Goal: Task Accomplishment & Management: Complete application form

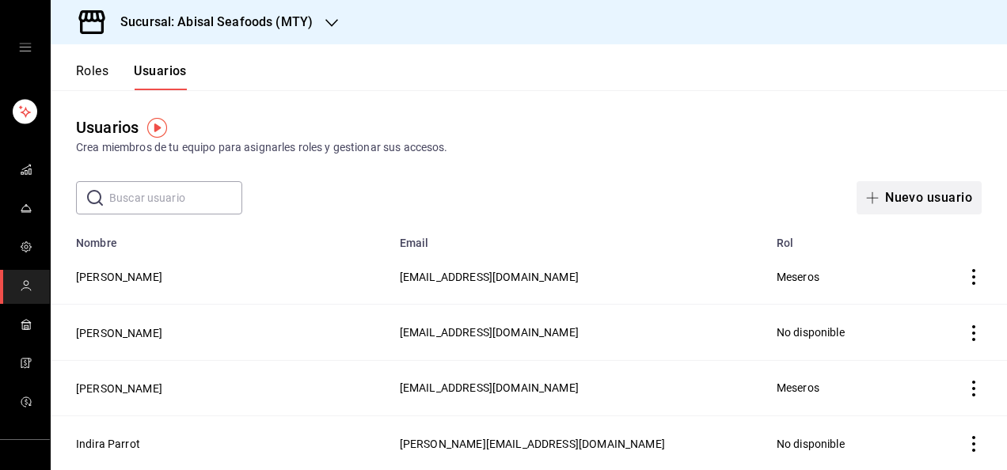
click at [910, 211] on button "Nuevo usuario" at bounding box center [918, 197] width 125 height 33
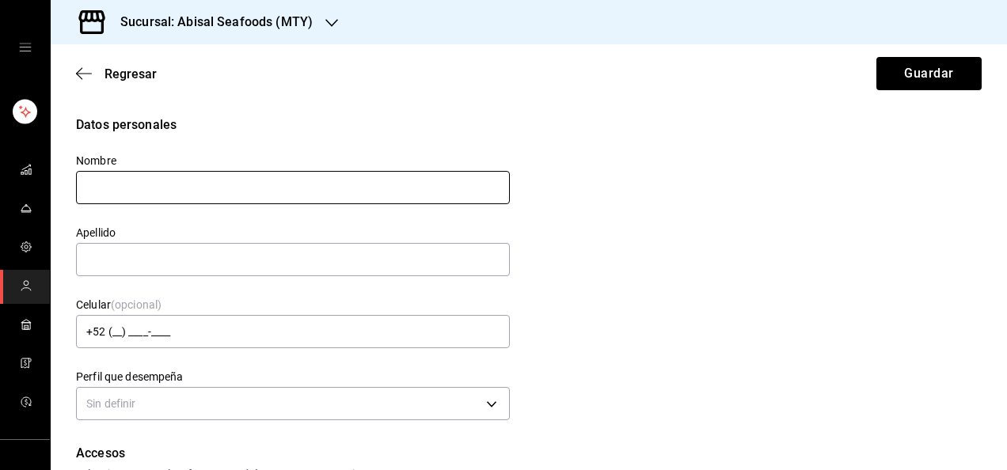
click at [199, 184] on input "text" at bounding box center [293, 187] width 434 height 33
type input "a"
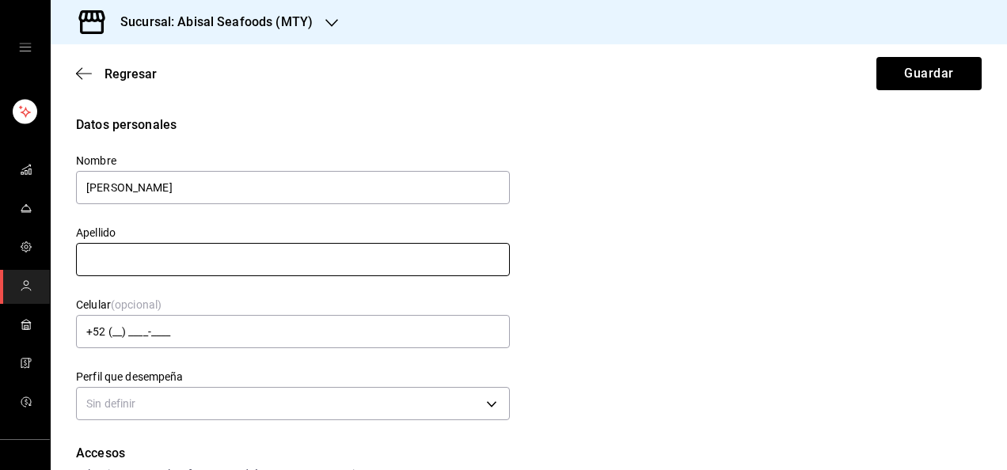
type input "[PERSON_NAME]"
click at [154, 260] on input "text" at bounding box center [293, 259] width 434 height 33
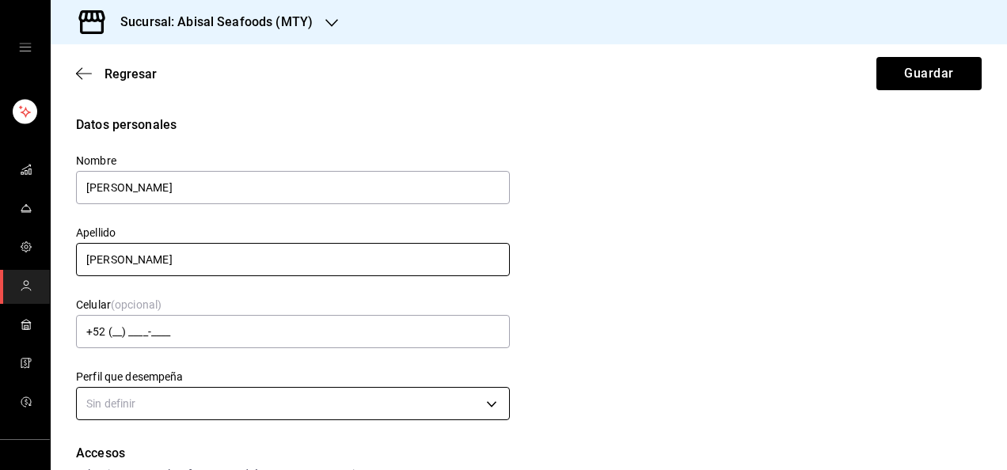
type input "[PERSON_NAME]"
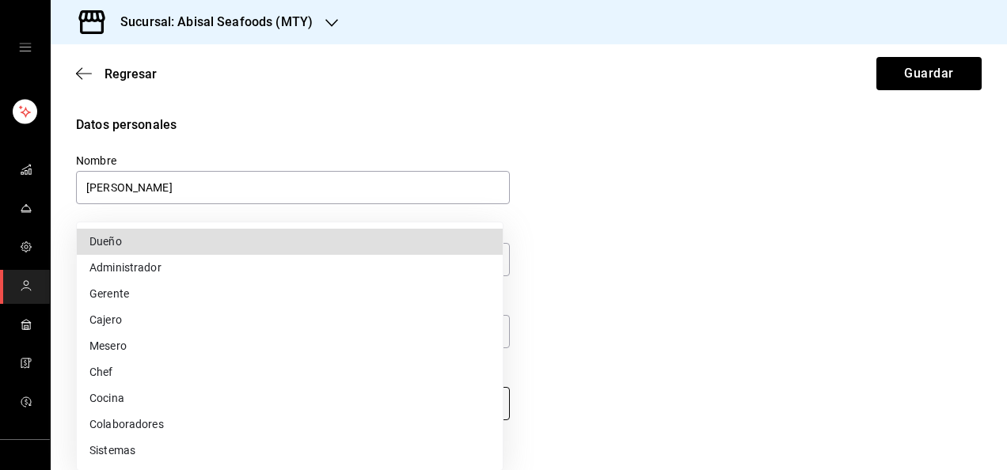
click at [387, 410] on body "Sucursal: Abisal Seafoods (MTY) Regresar Guardar Datos personales Nombre [PERSO…" at bounding box center [503, 235] width 1007 height 470
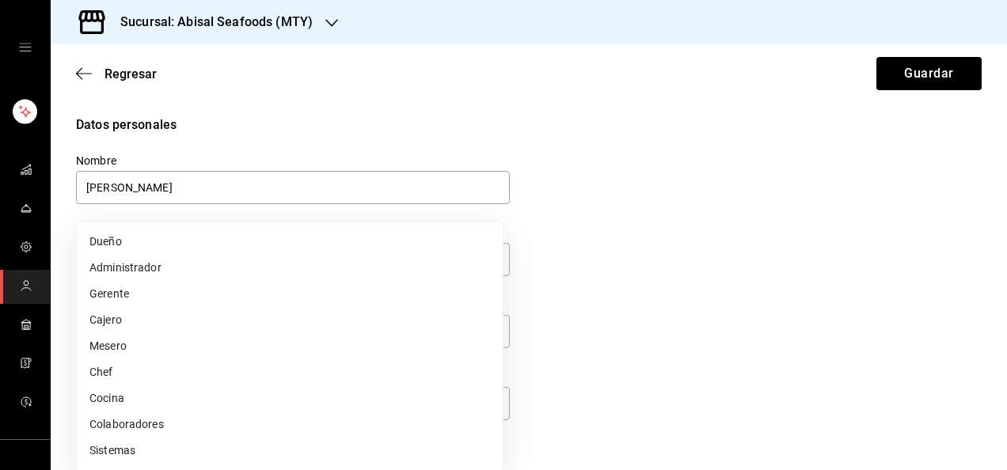
click at [142, 344] on li "Mesero" at bounding box center [290, 346] width 426 height 26
type input "WAITER"
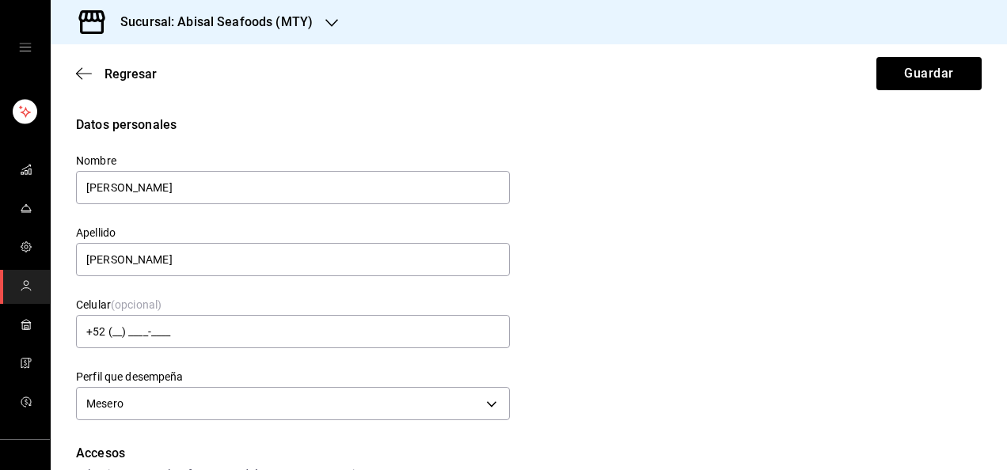
click at [601, 339] on div "Datos personales Nombre [PERSON_NAME] Apellido [PERSON_NAME] Celular (opcional)…" at bounding box center [528, 270] width 905 height 309
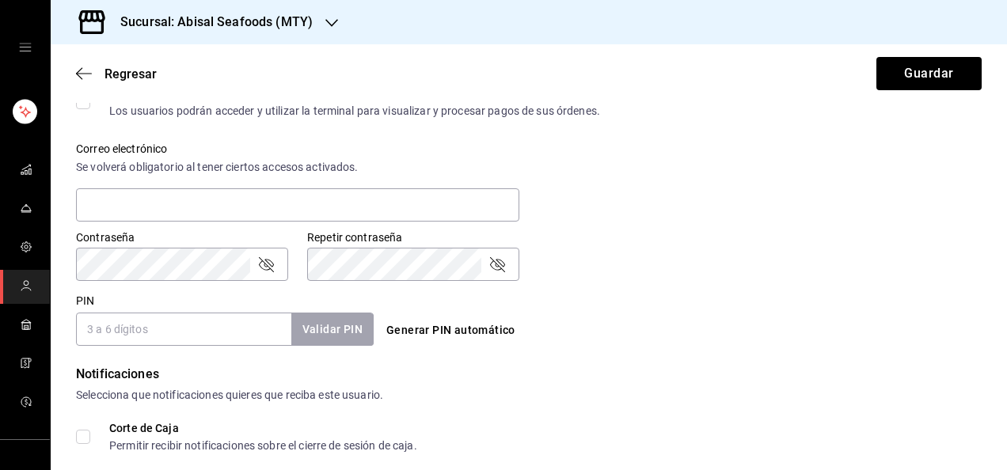
scroll to position [570, 0]
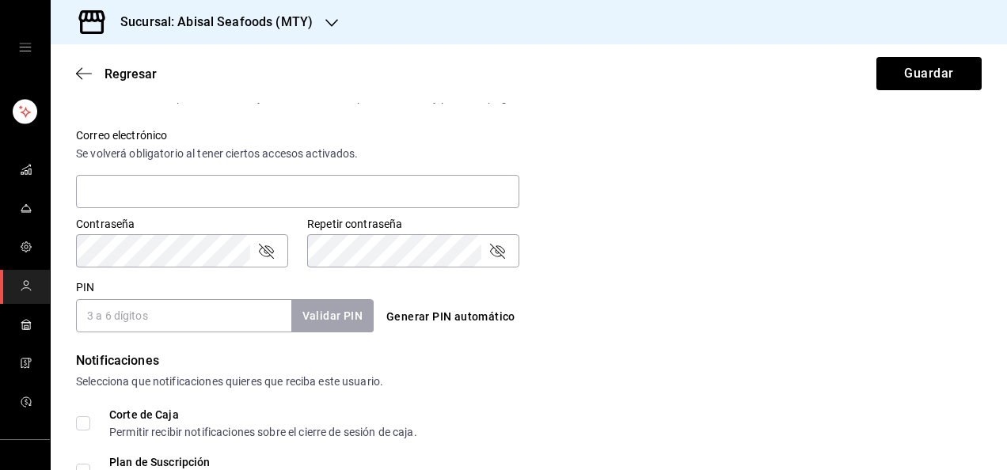
click at [160, 317] on input "PIN" at bounding box center [183, 315] width 215 height 33
type input "2422"
click at [348, 310] on button "Validar PIN" at bounding box center [332, 316] width 84 height 34
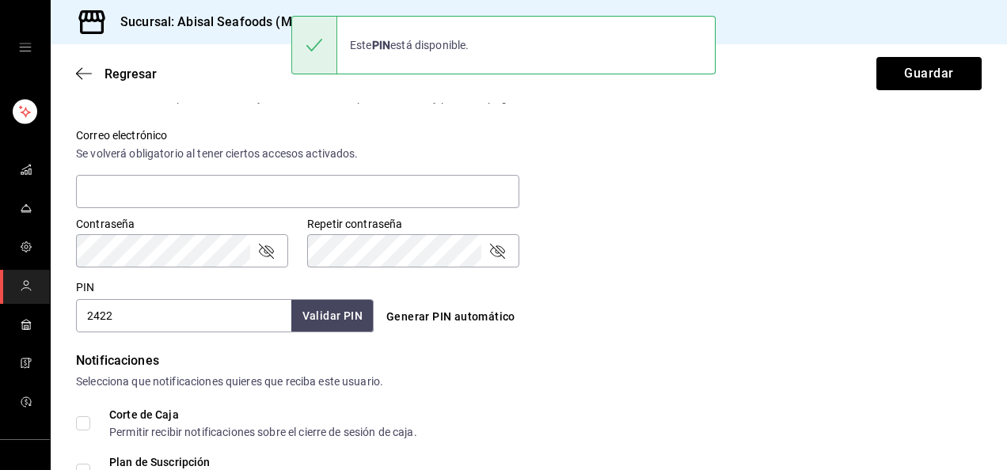
click at [610, 302] on div "Generar PIN automático" at bounding box center [529, 316] width 298 height 29
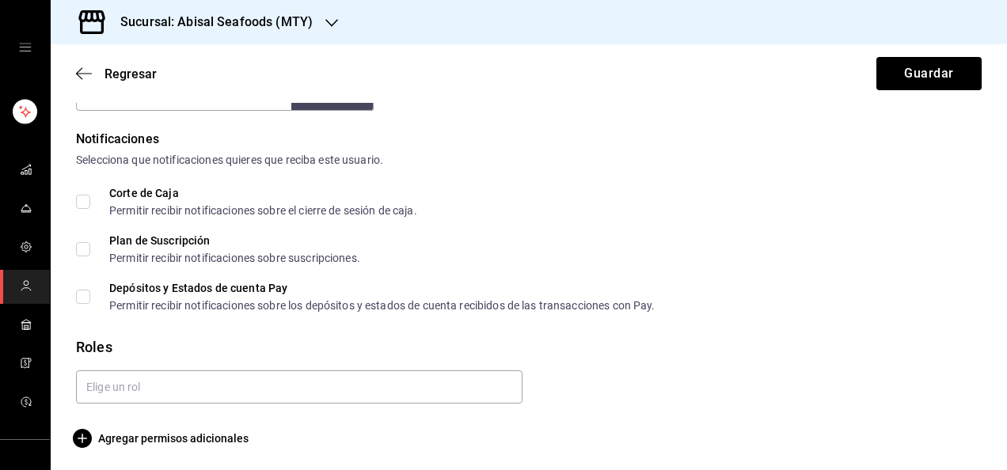
scroll to position [795, 0]
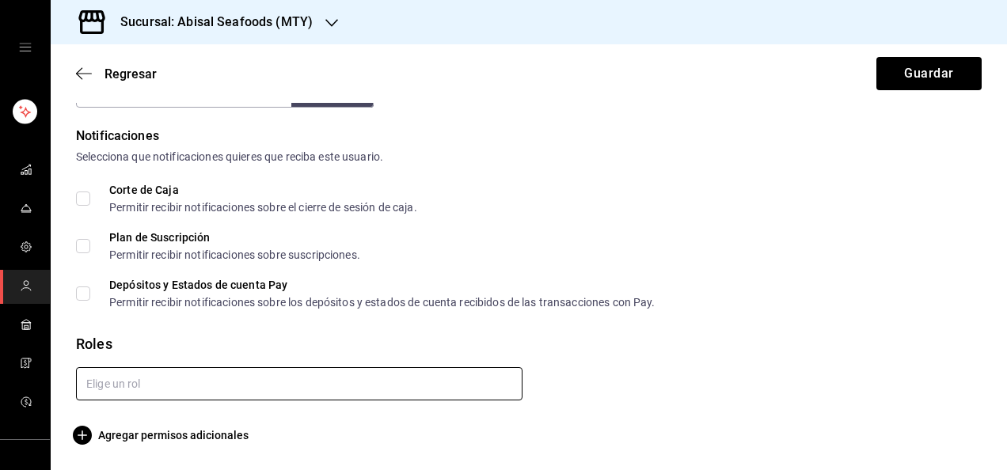
click at [275, 385] on input "text" at bounding box center [299, 383] width 446 height 33
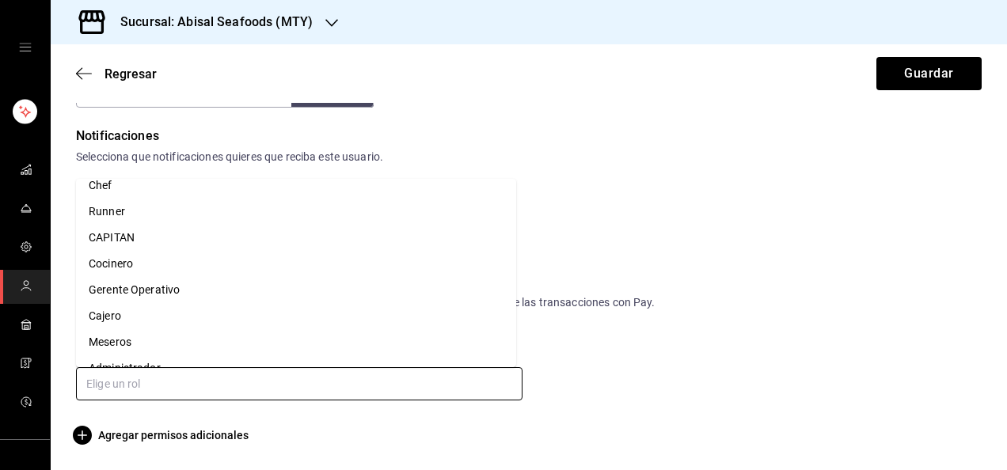
scroll to position [285, 0]
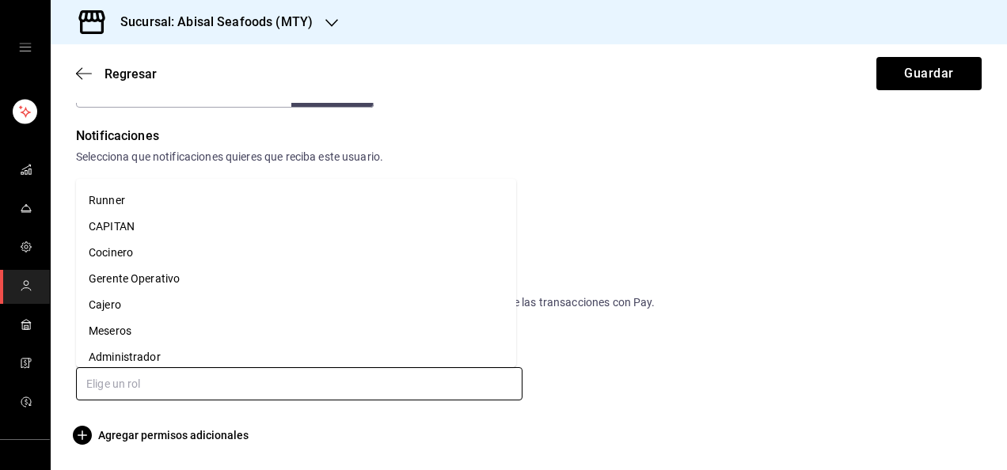
click at [328, 337] on li "Meseros" at bounding box center [296, 331] width 440 height 26
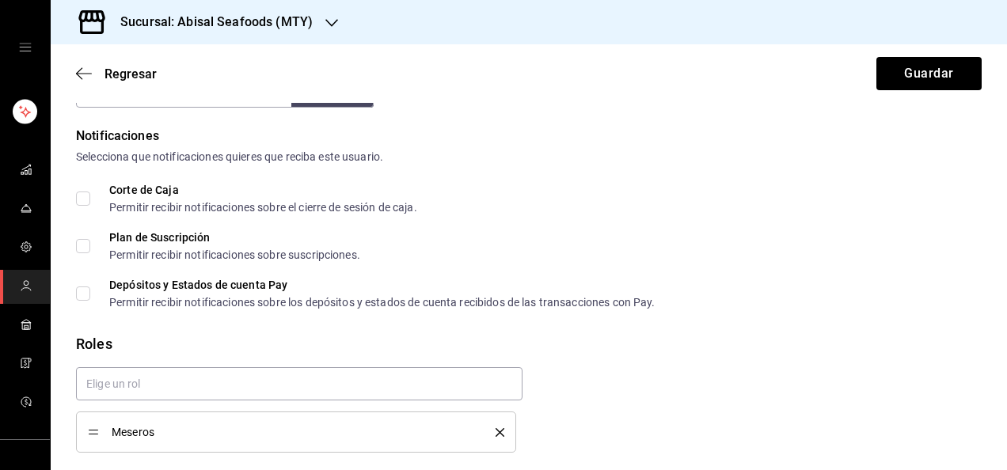
click at [799, 370] on div "Meseros" at bounding box center [522, 404] width 918 height 98
checkbox input "true"
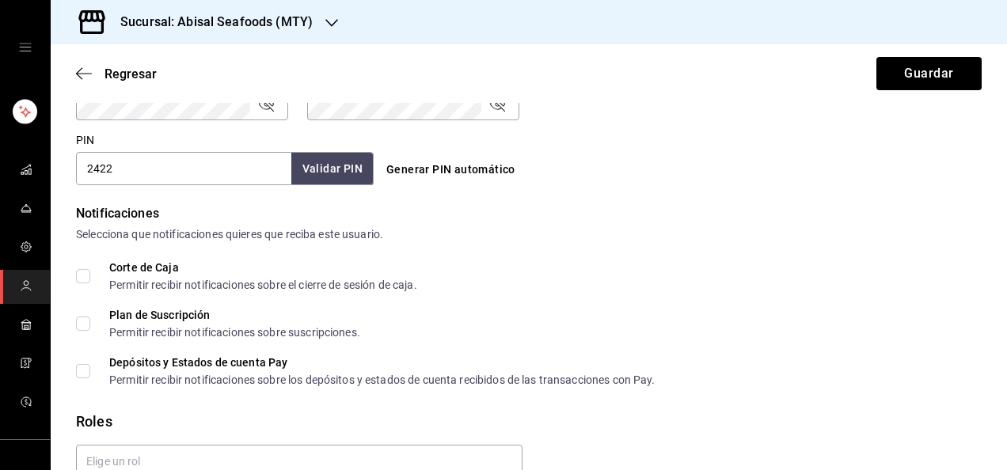
scroll to position [700, 0]
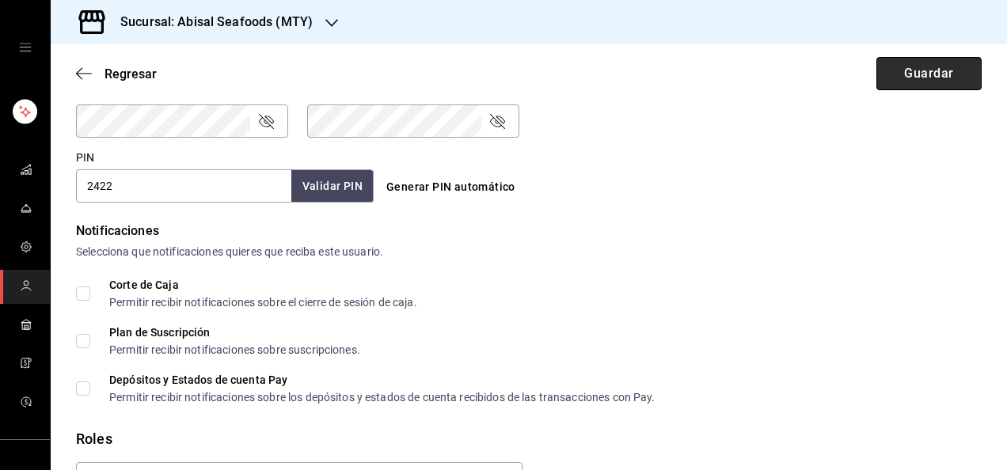
click at [913, 89] on button "Guardar" at bounding box center [928, 73] width 105 height 33
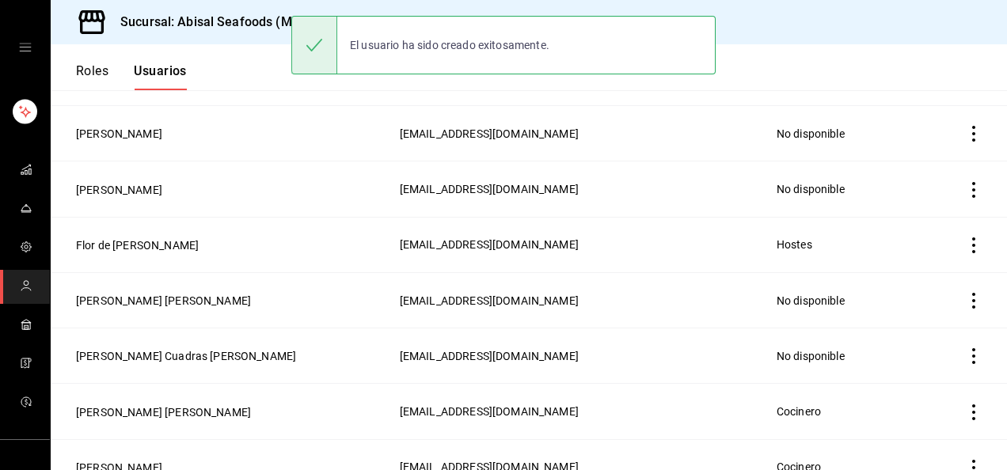
scroll to position [754, 0]
